Goal: Information Seeking & Learning: Learn about a topic

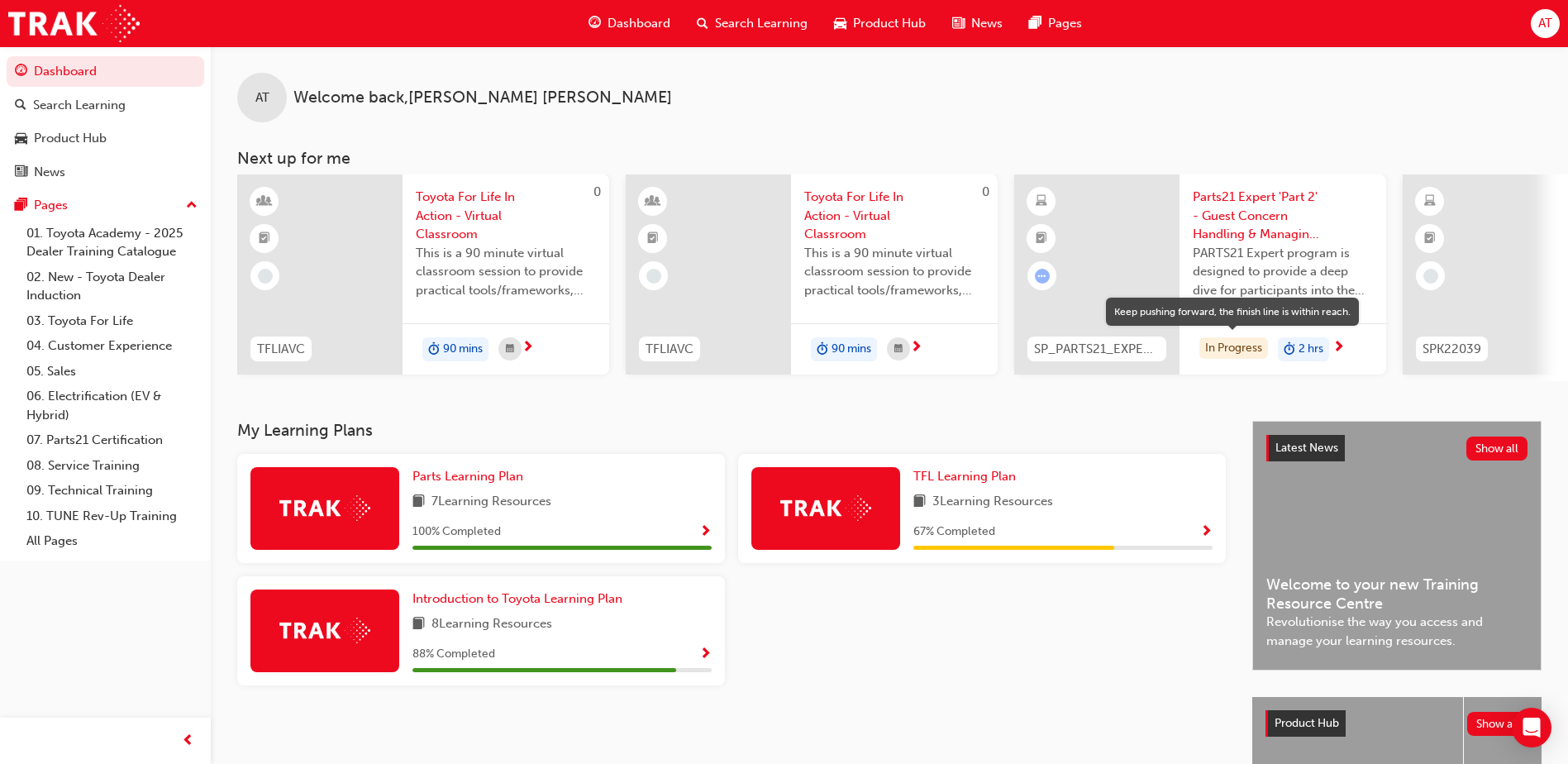
click at [1219, 343] on div "In Progress" at bounding box center [1233, 348] width 69 height 22
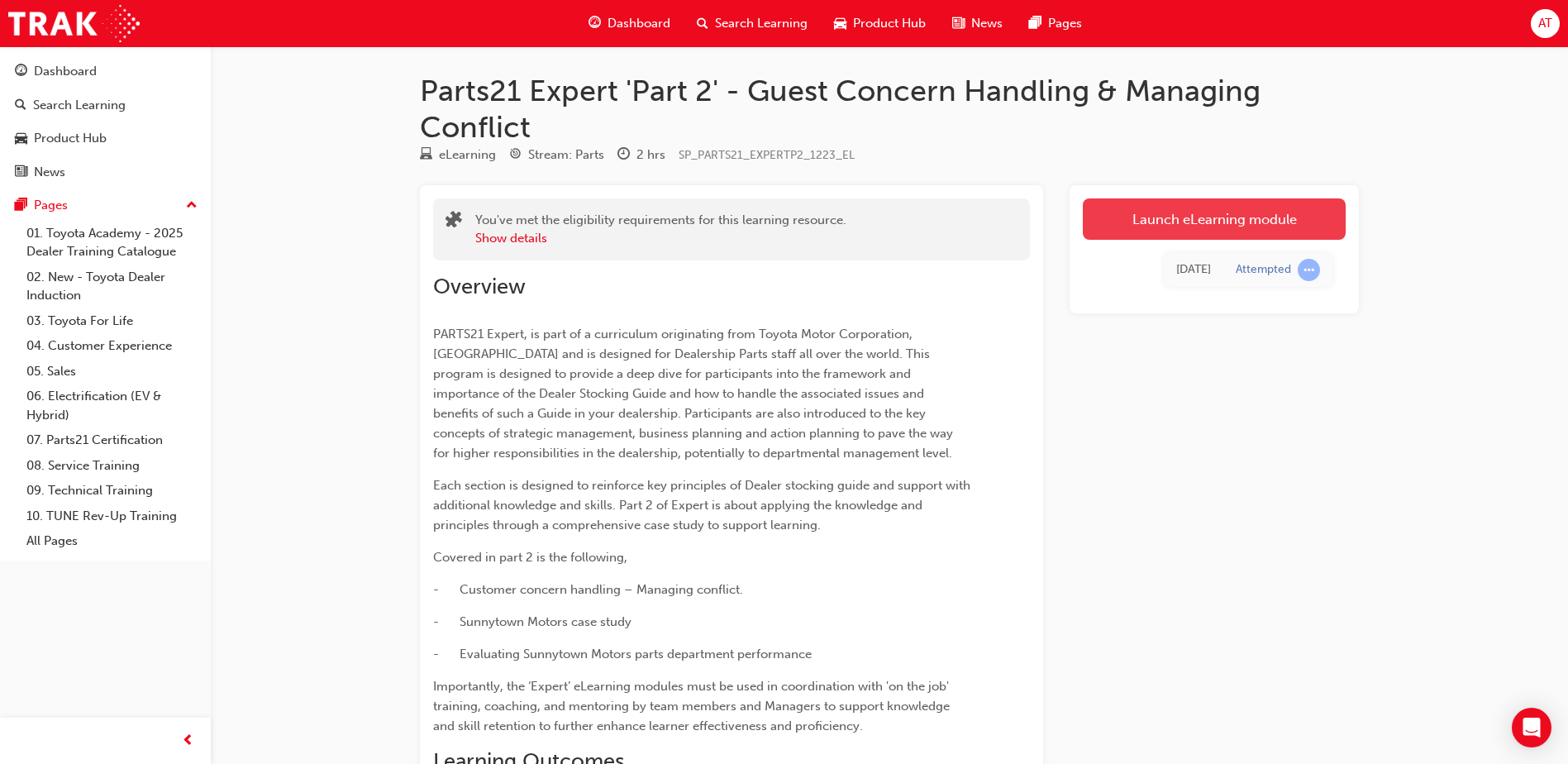
click at [1186, 217] on link "Launch eLearning module" at bounding box center [1214, 219] width 263 height 41
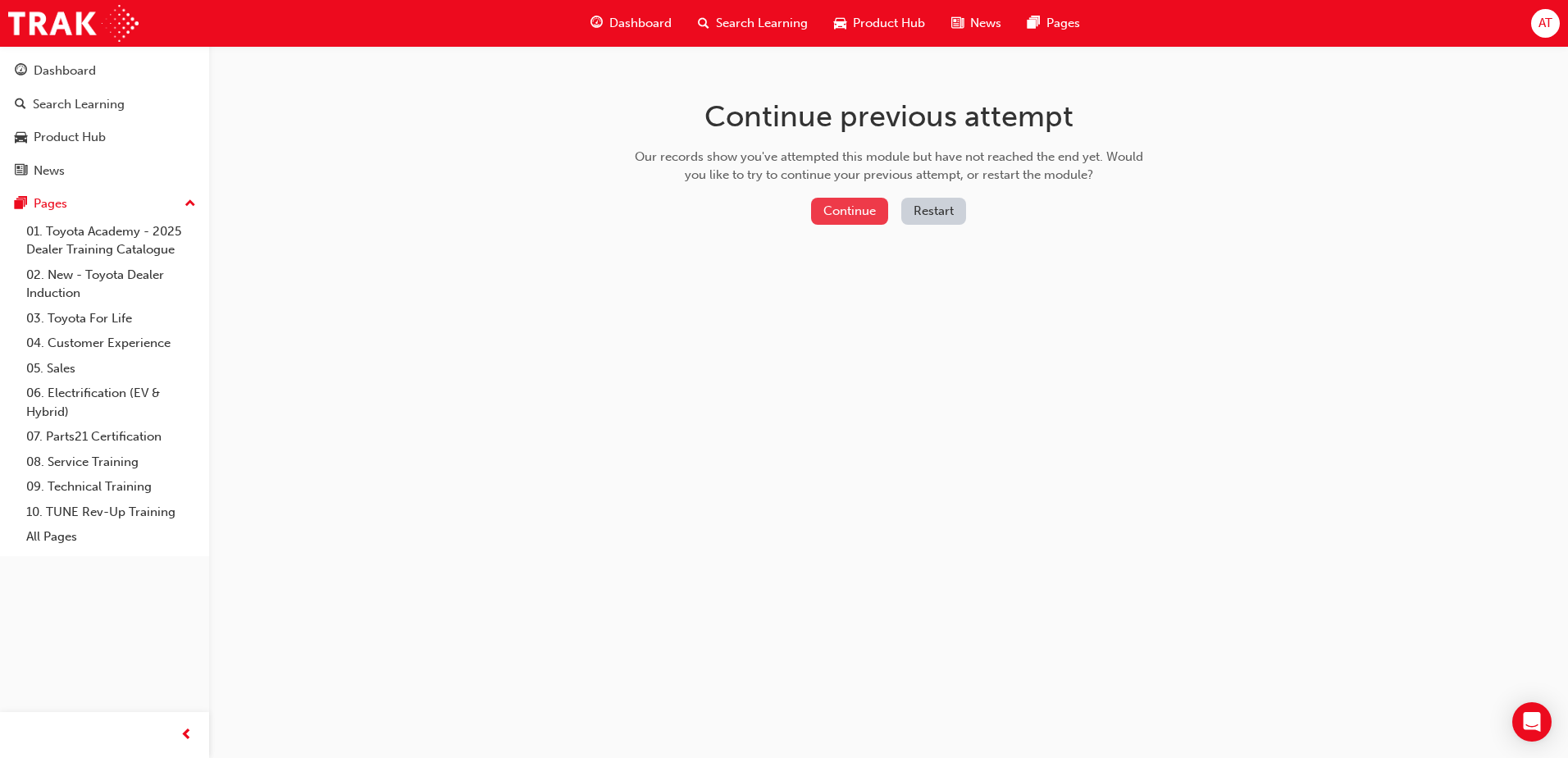
click at [855, 214] on button "Continue" at bounding box center [849, 211] width 77 height 27
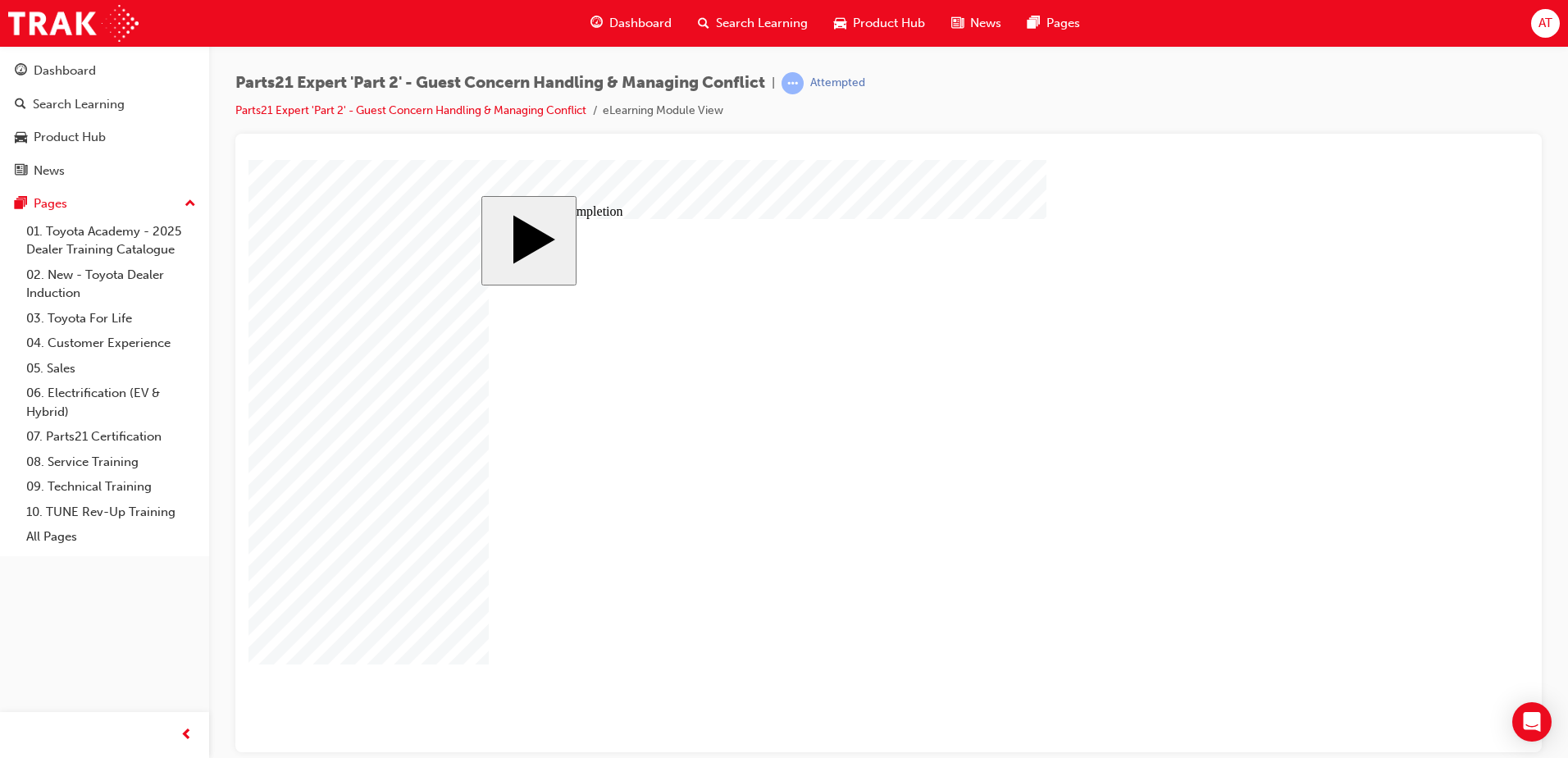
type input "1"
type input "16"
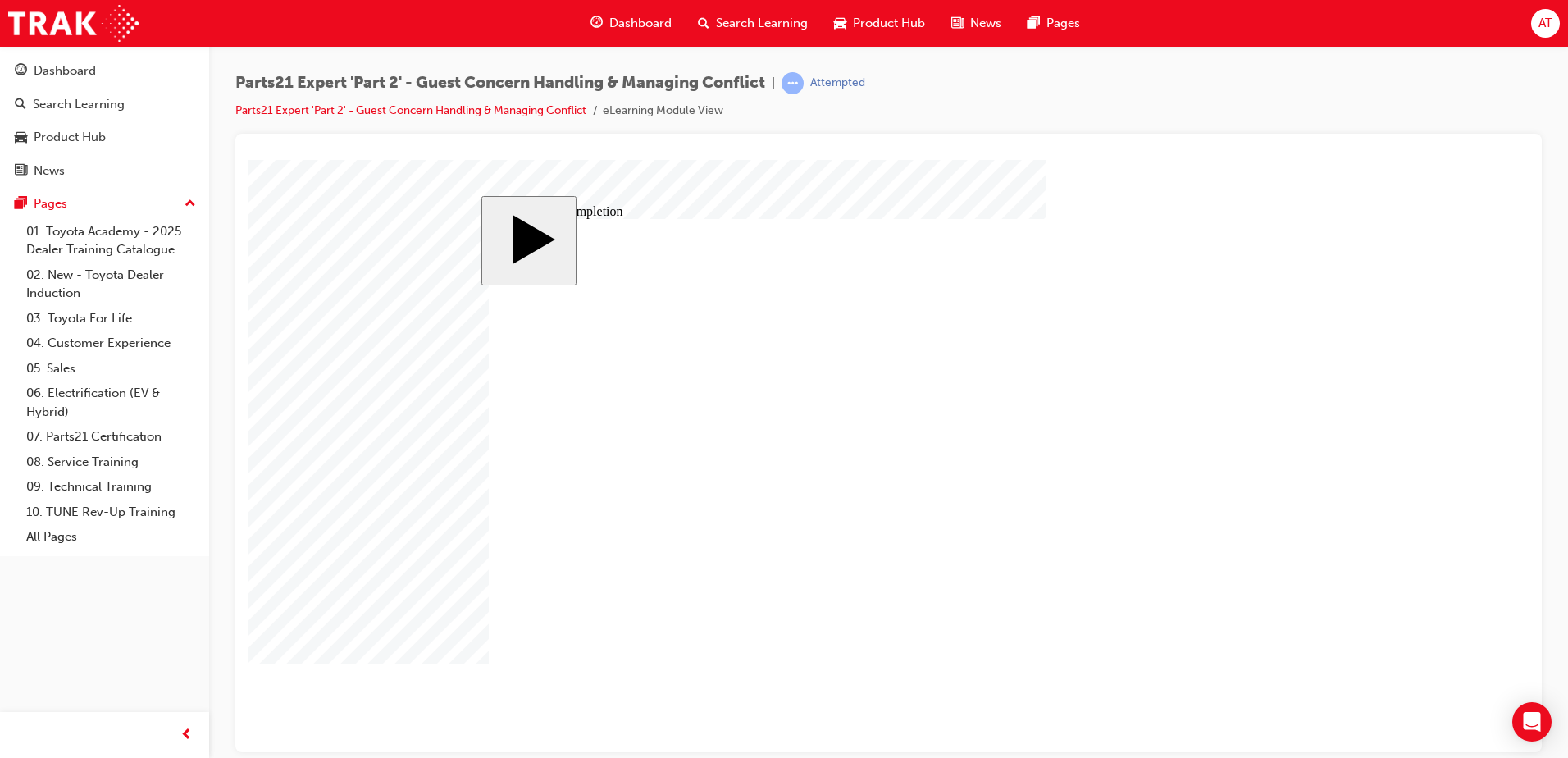
type input "16"
type input "4"
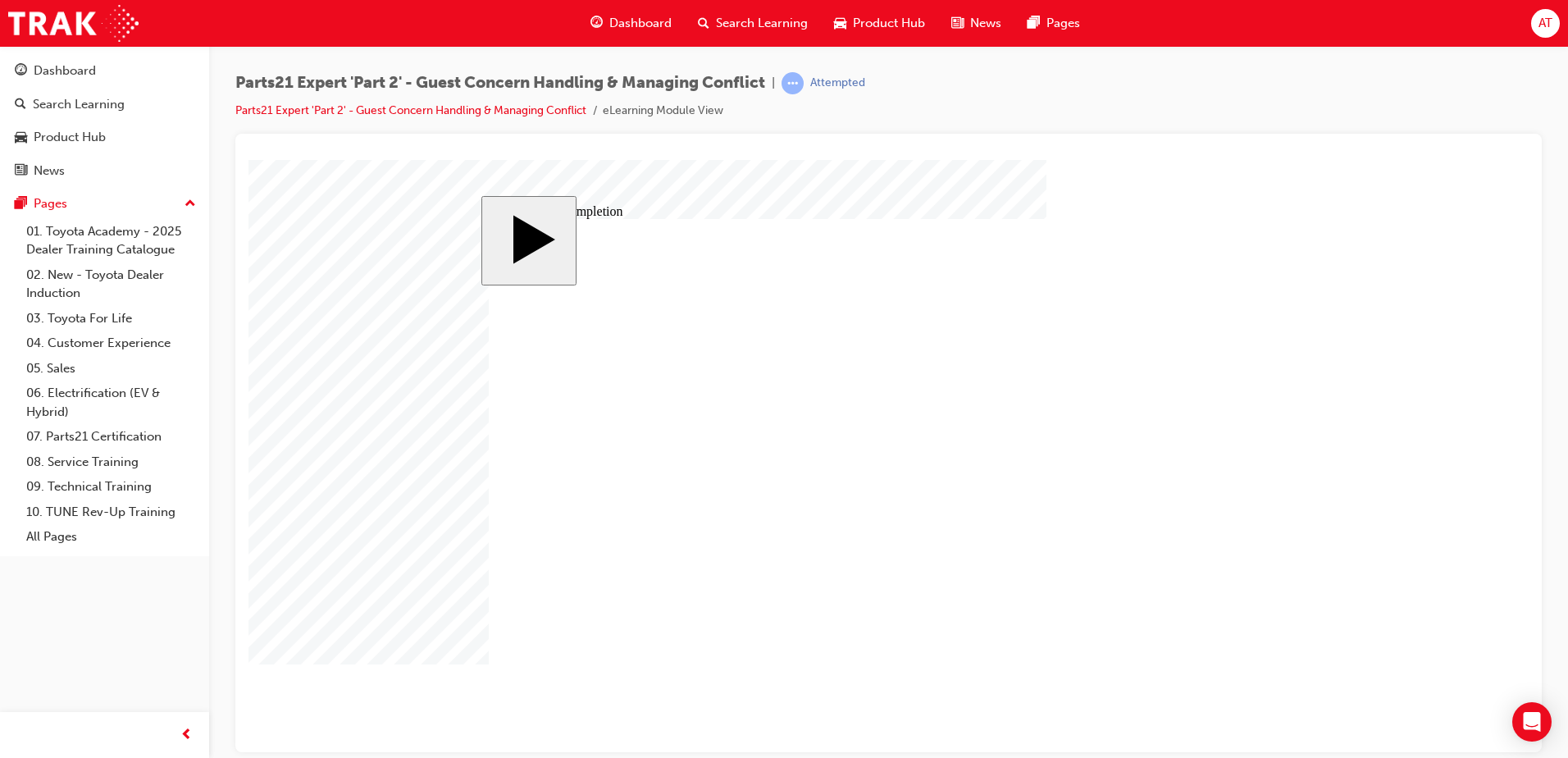
type input "1"
type input "12"
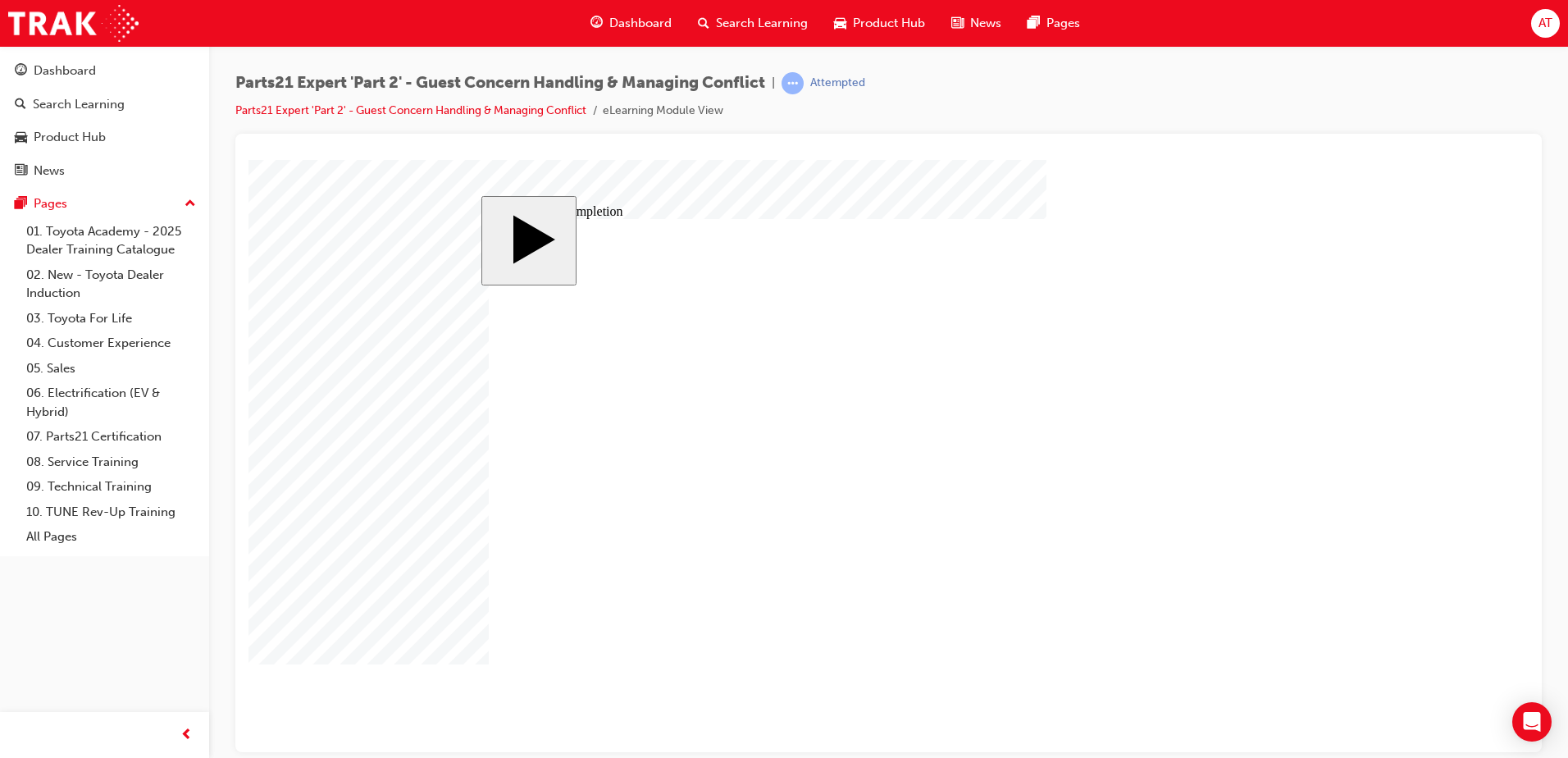
type input "2"
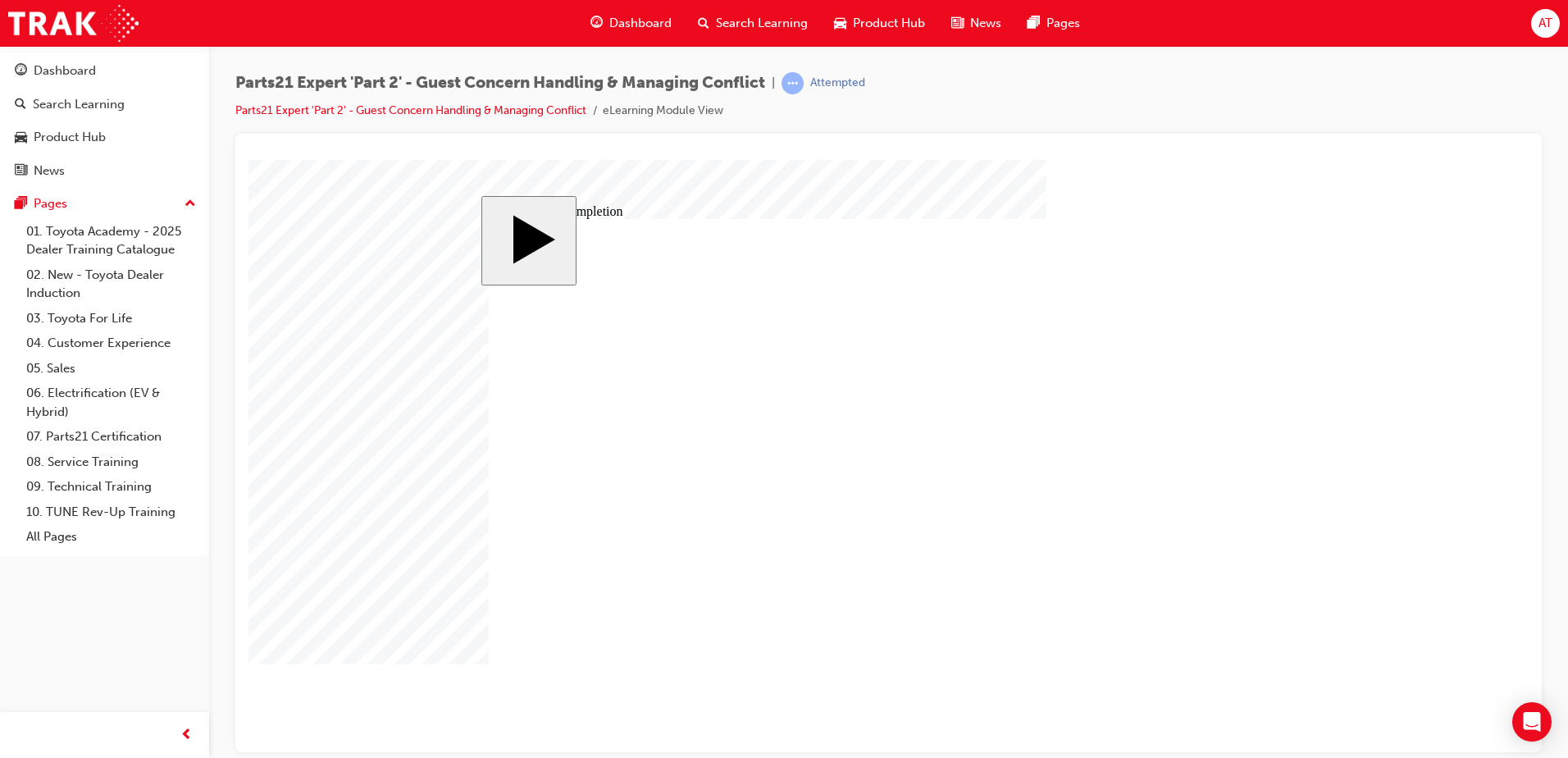
type input "2"
type input "1"
type input "10"
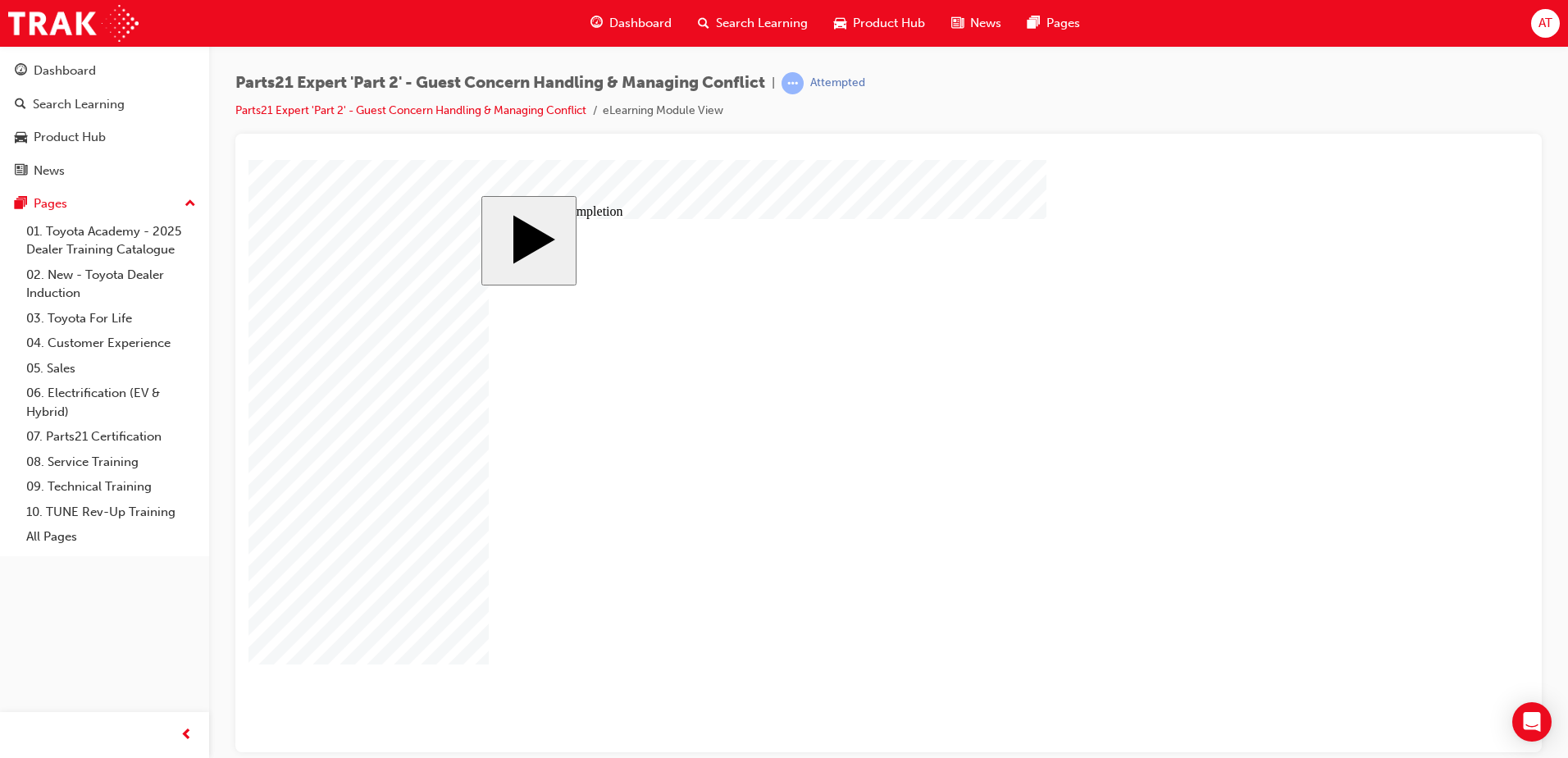
type input "100"
type input "2"
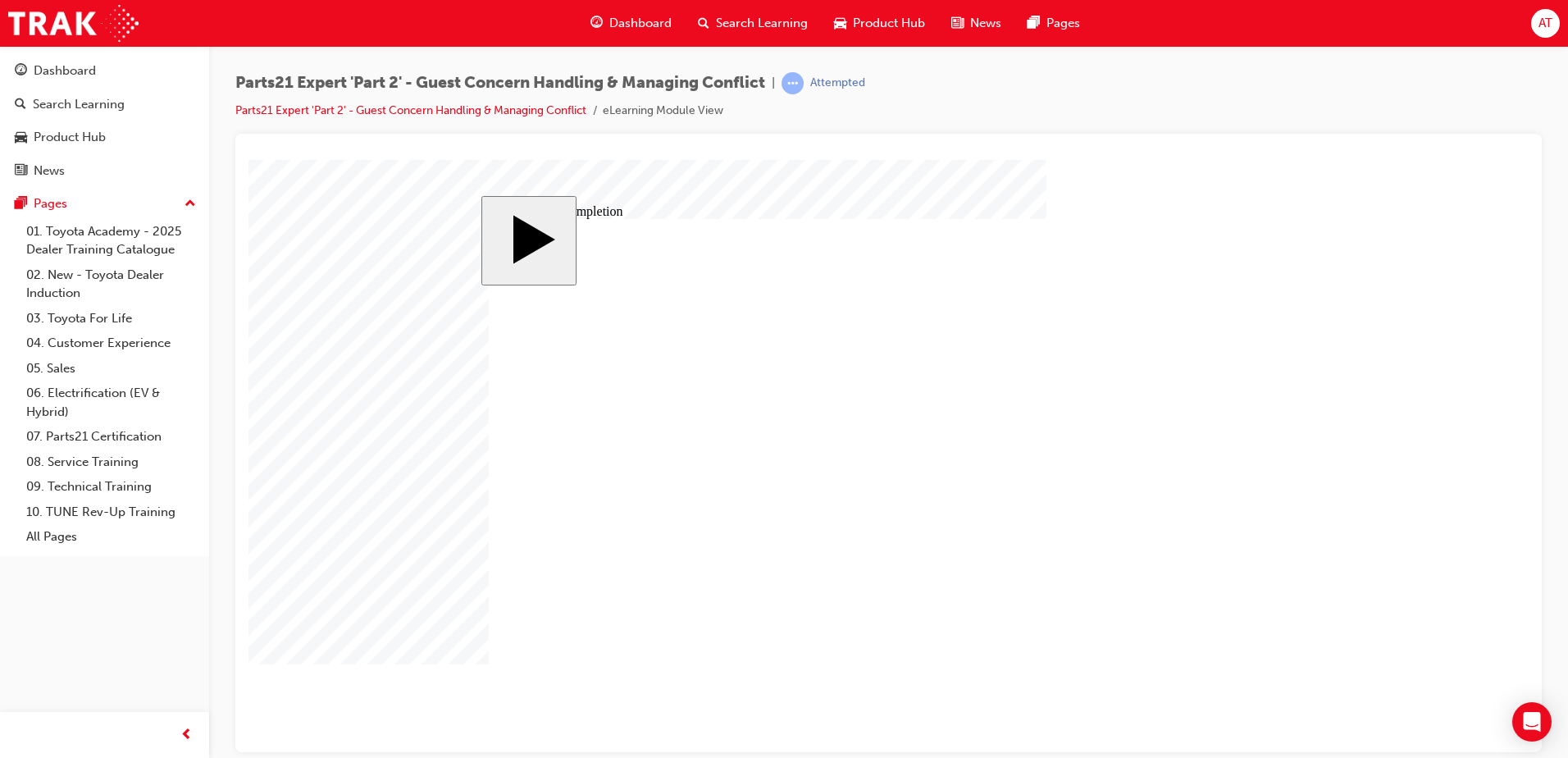
type input "2"
type input "6"
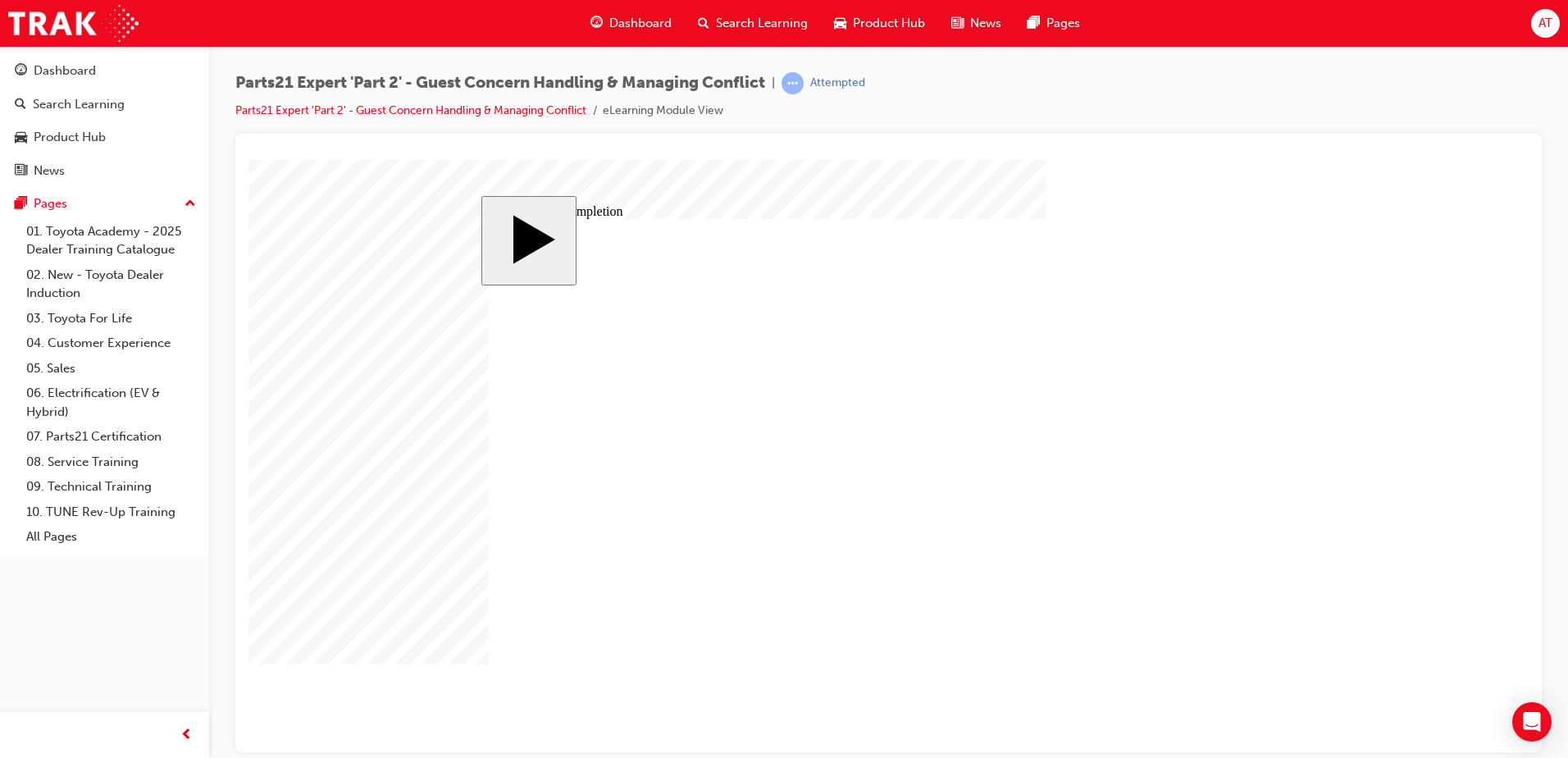
type input "6"
type input "67"
type input "3"
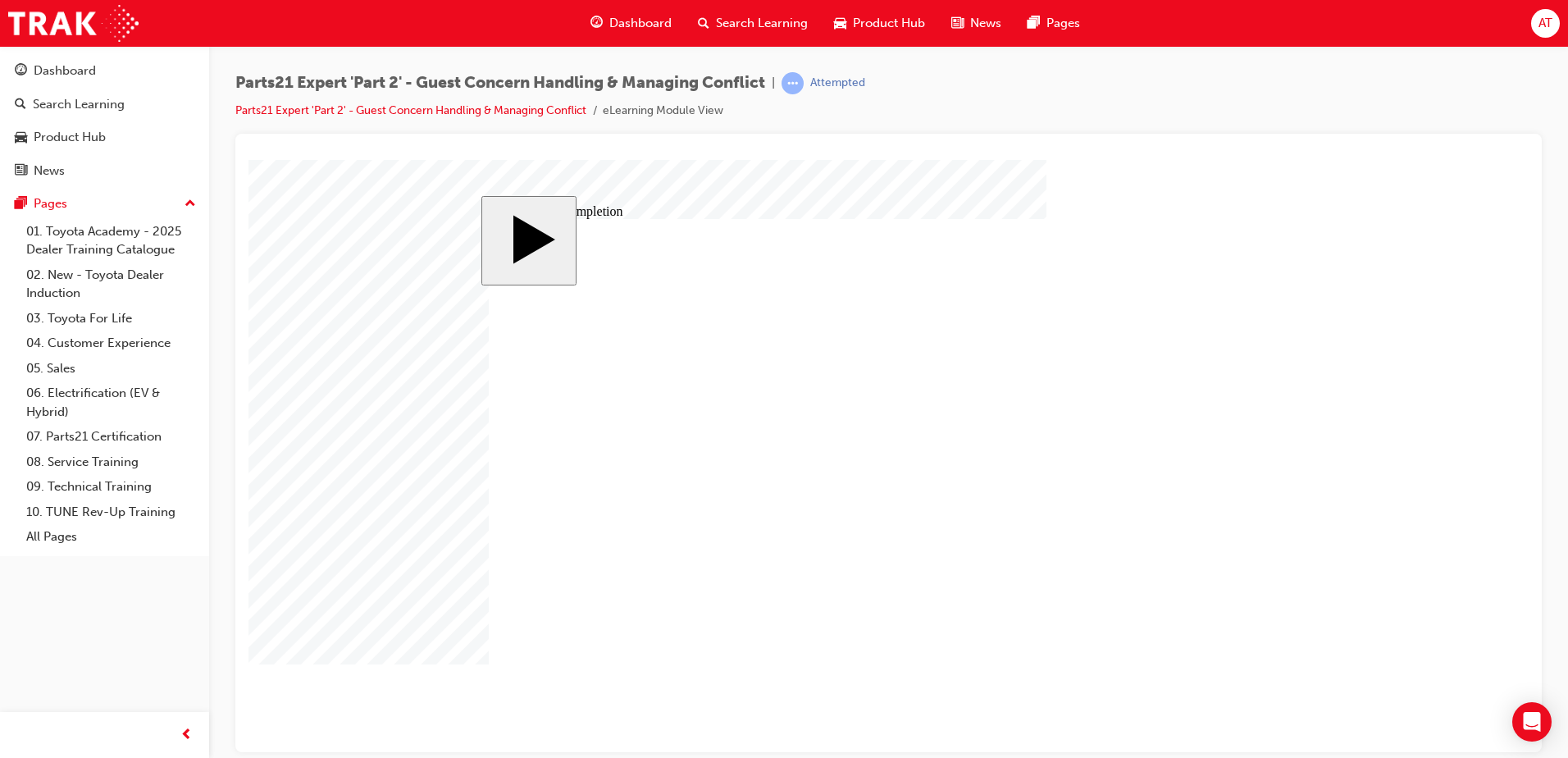
type input "3"
type input "1"
type input "12"
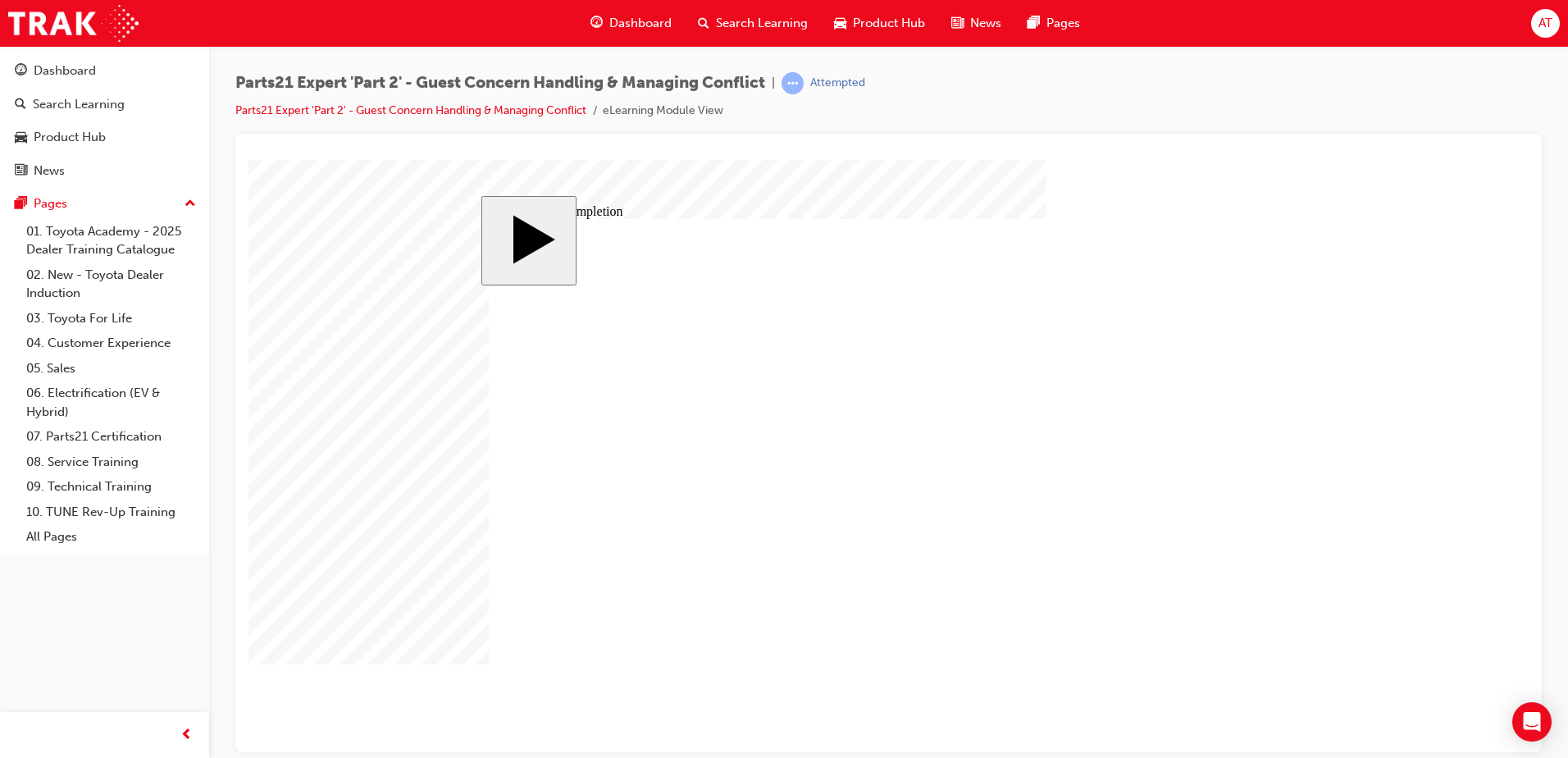
type input "12"
type input "6"
type input "67"
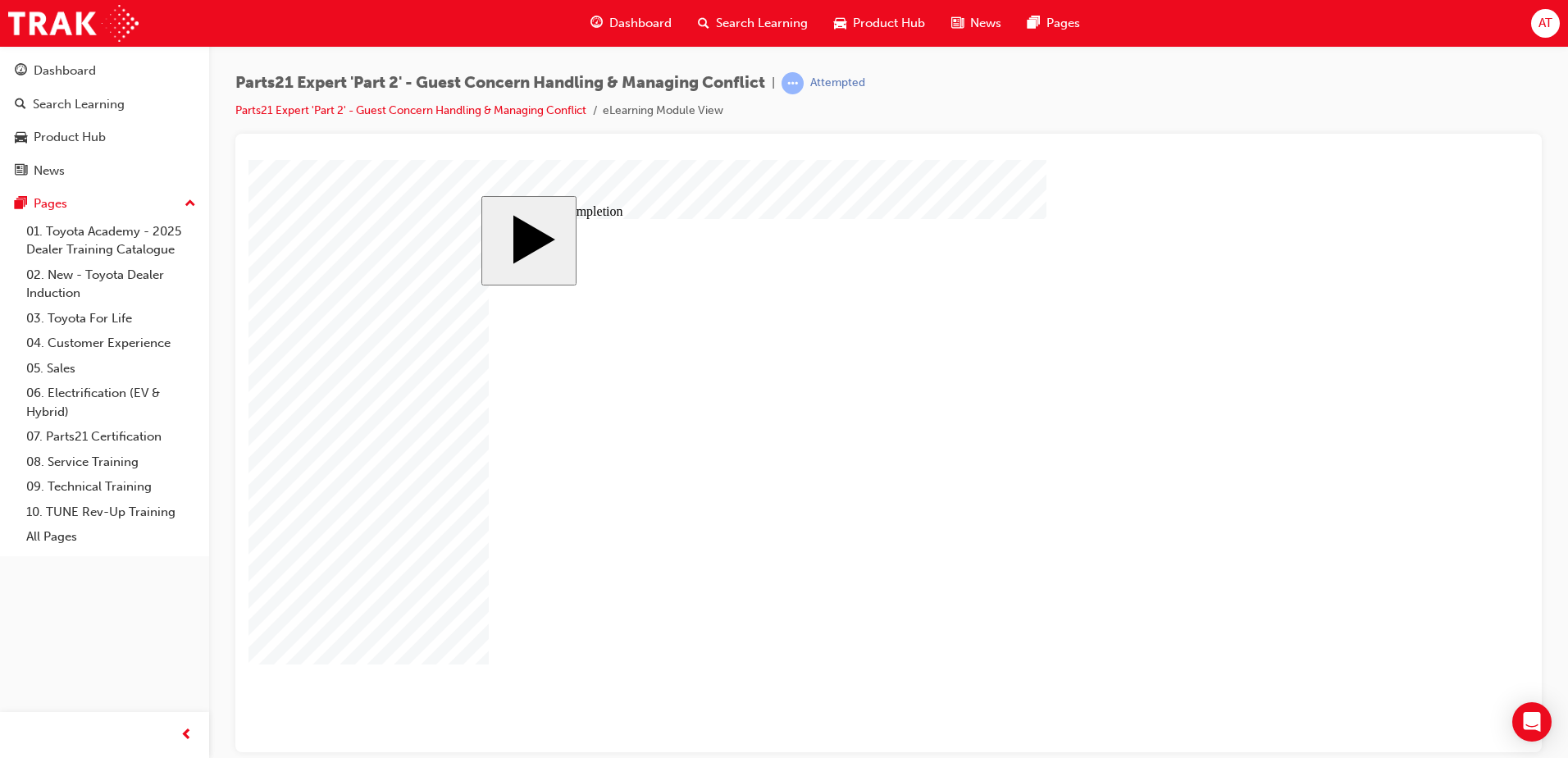
type input "67"
drag, startPoint x: 1264, startPoint y: 677, endPoint x: 1240, endPoint y: 668, distance: 25.6
type input "16"
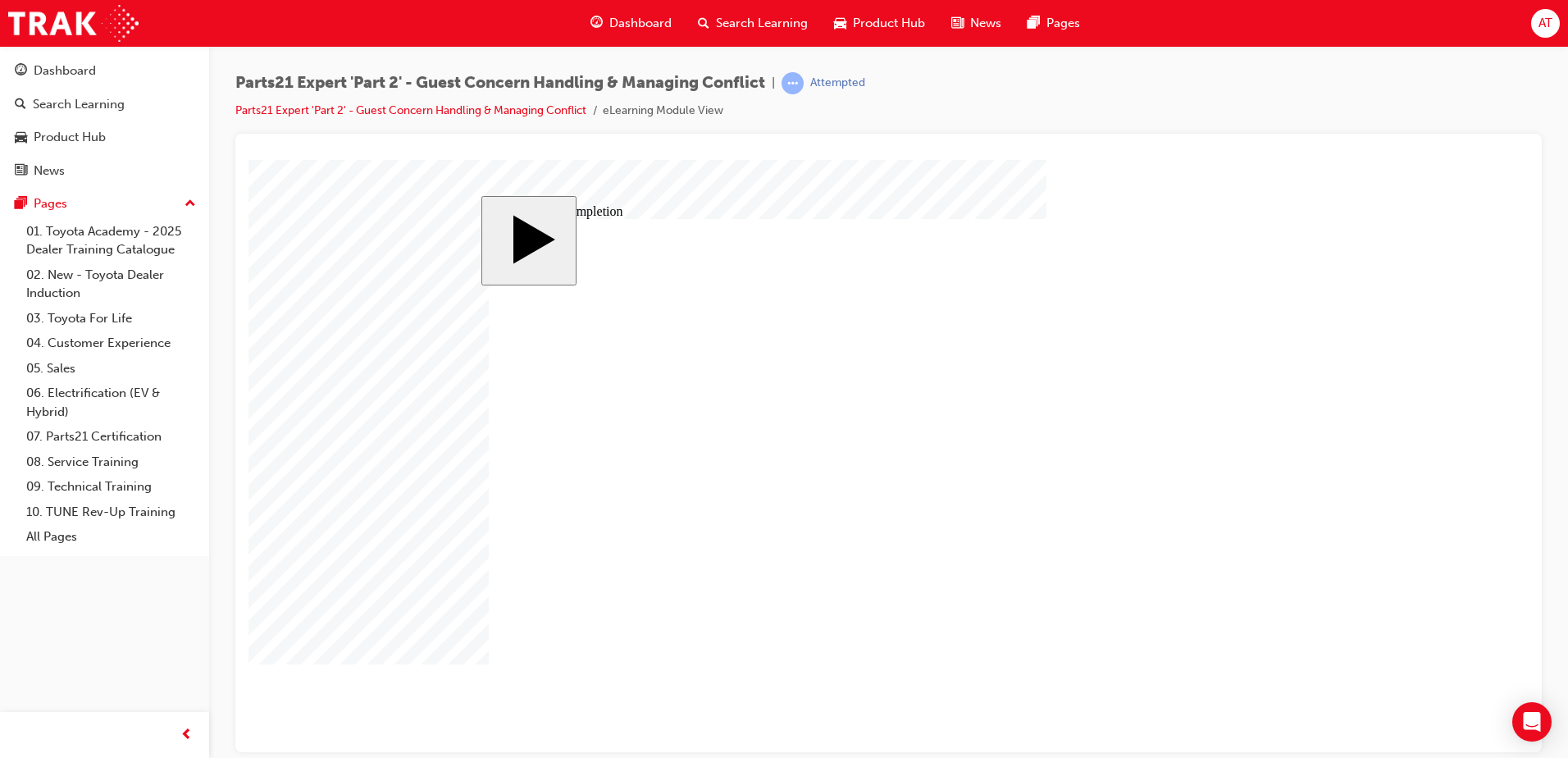
type input "4"
type input "12"
type input "2"
type input "100"
type input "2"
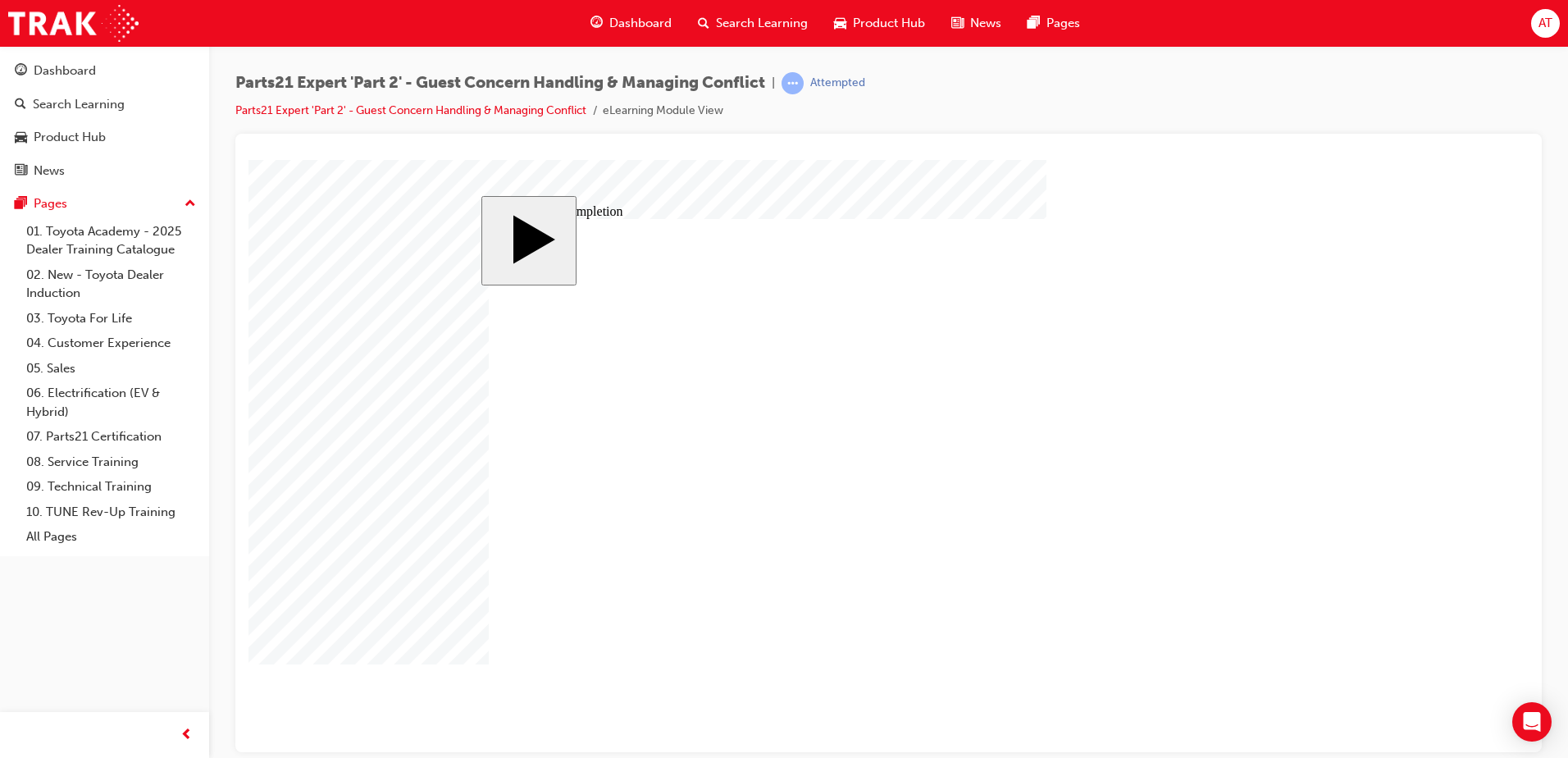
type input "2"
type input "67"
type input "3"
type input "12"
type input "67"
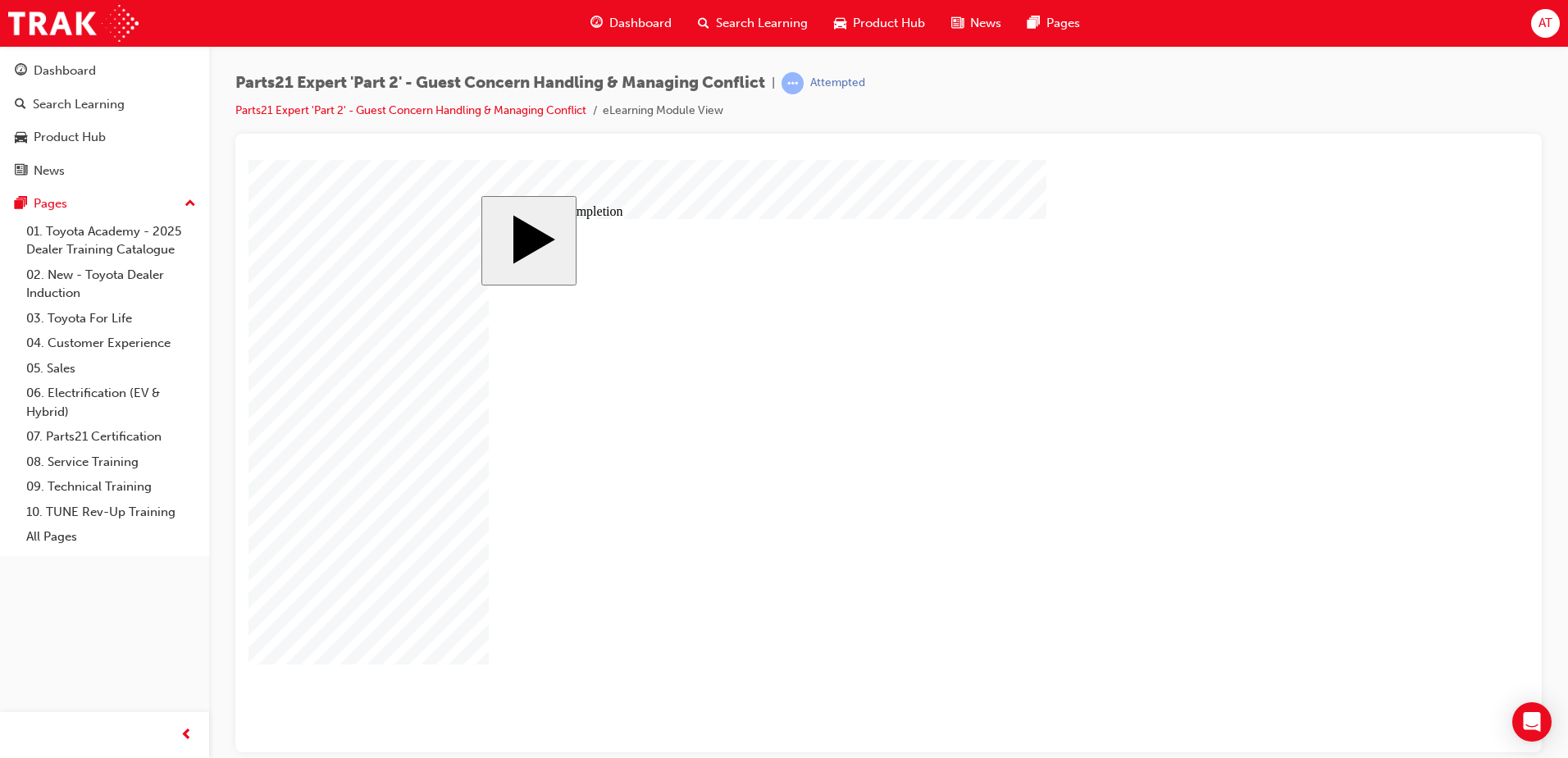
drag, startPoint x: 939, startPoint y: 518, endPoint x: 901, endPoint y: 504, distance: 40.5
type input "16"
type input "4"
type input "12"
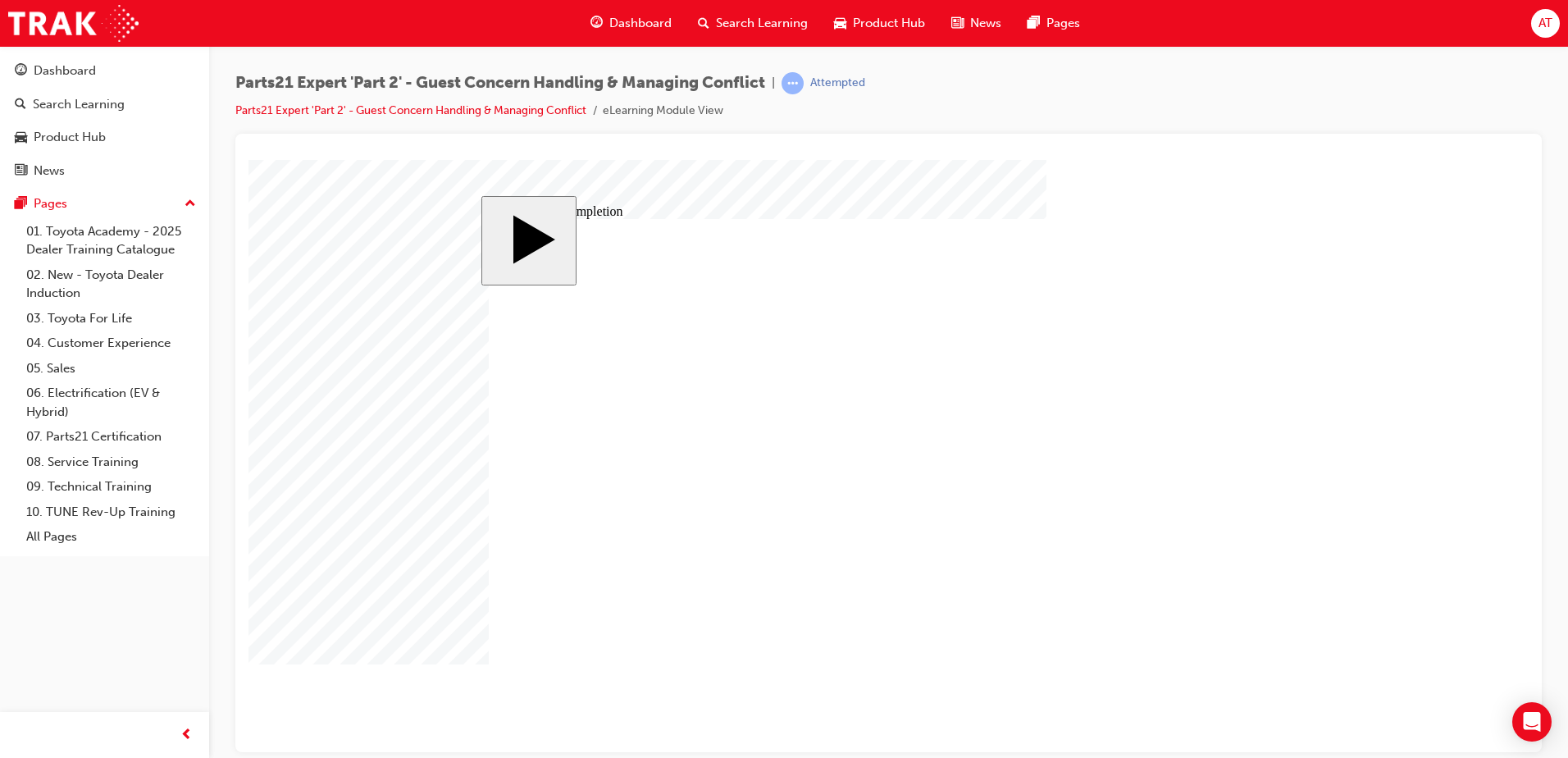
type input "2"
type input "100"
type input "2"
type input "67"
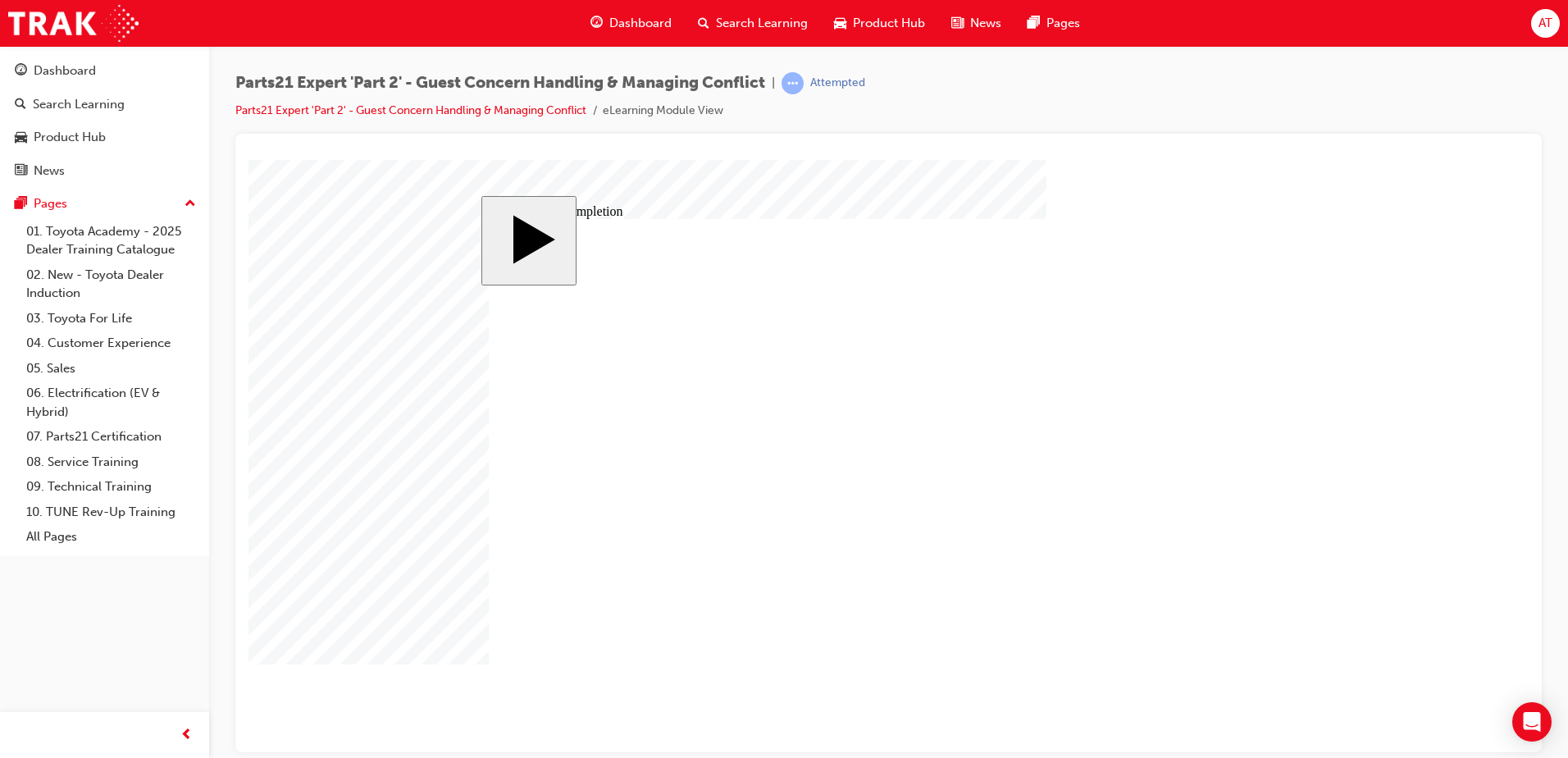
type input "3"
type input "12"
type input "67"
